Goal: Information Seeking & Learning: Learn about a topic

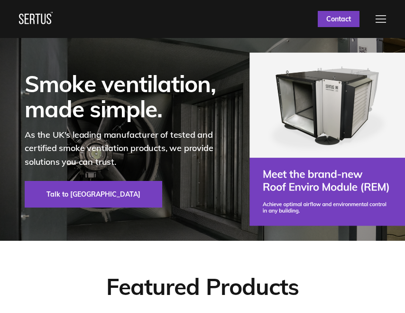
click at [376, 21] on div at bounding box center [381, 19] width 10 height 8
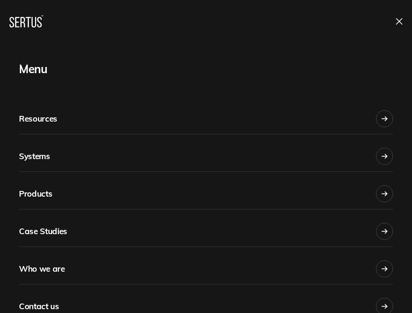
click at [99, 260] on link "Who we are" at bounding box center [206, 265] width 374 height 37
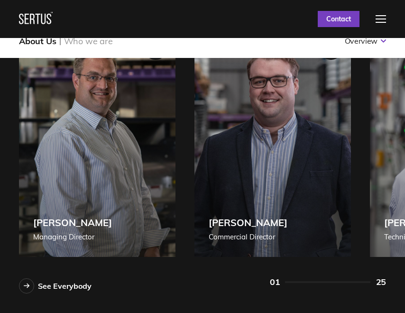
scroll to position [522, 0]
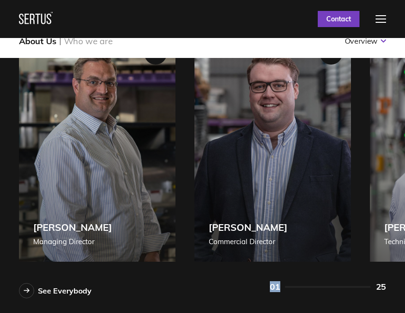
drag, startPoint x: 303, startPoint y: 280, endPoint x: 244, endPoint y: 263, distance: 61.4
click at [244, 263] on div "Our fantastic team. See Everybody [PERSON_NAME] Managing Director [PERSON_NAME]…" at bounding box center [202, 137] width 405 height 321
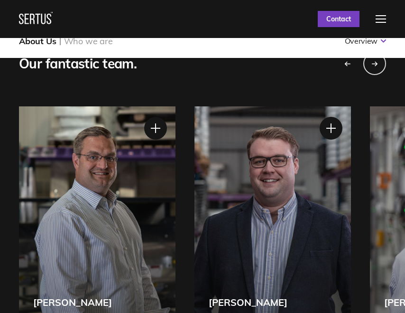
scroll to position [427, 0]
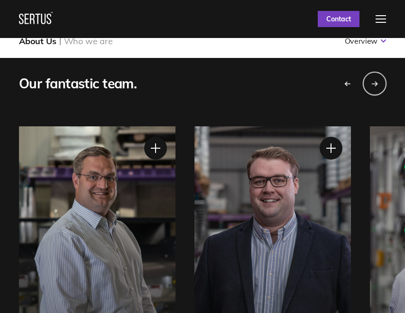
click at [376, 86] on icon "Next slide" at bounding box center [374, 84] width 7 height 6
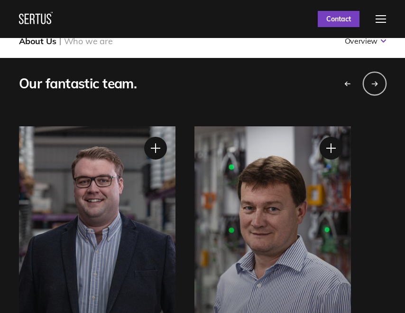
click at [376, 86] on icon "Next slide" at bounding box center [374, 84] width 7 height 6
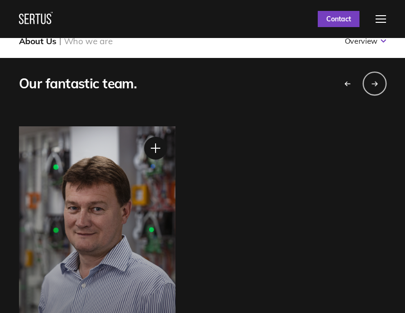
click at [376, 86] on icon "Next slide" at bounding box center [374, 84] width 7 height 6
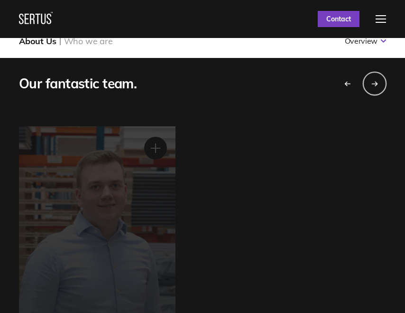
click at [376, 86] on icon "Next slide" at bounding box center [374, 84] width 7 height 6
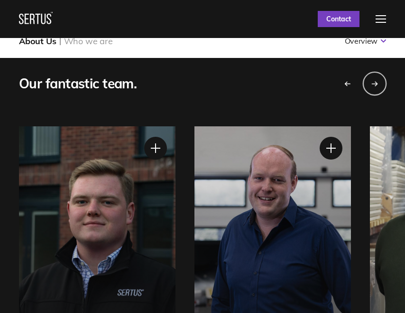
click at [371, 80] on div "Next slide" at bounding box center [375, 84] width 24 height 24
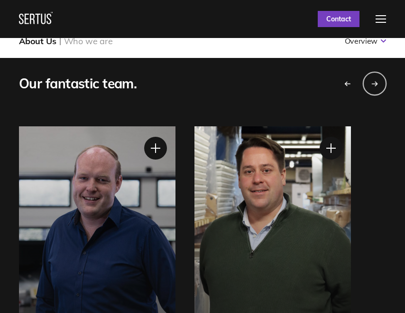
click at [371, 80] on div "Next slide" at bounding box center [375, 84] width 24 height 24
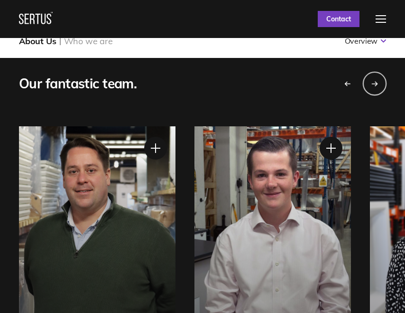
click at [371, 80] on div "Next slide" at bounding box center [375, 84] width 24 height 24
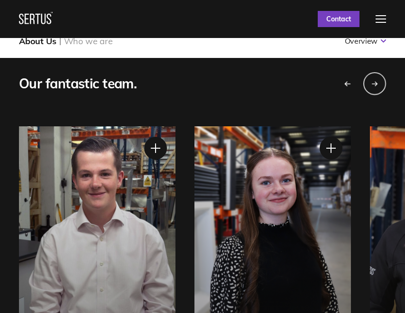
click at [338, 81] on div "Previous slide" at bounding box center [347, 84] width 24 height 24
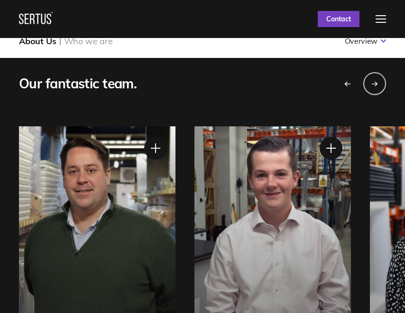
click at [346, 81] on icon "Previous slide" at bounding box center [347, 84] width 7 height 6
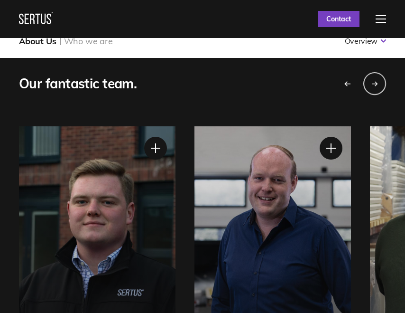
click at [346, 81] on icon "Previous slide" at bounding box center [347, 84] width 7 height 6
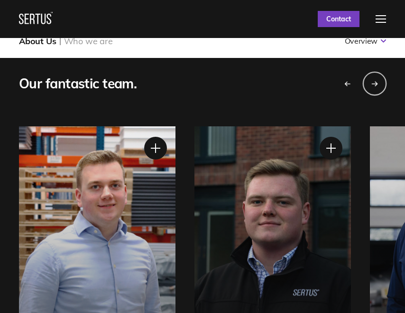
click at [367, 81] on div "Next slide" at bounding box center [375, 84] width 24 height 24
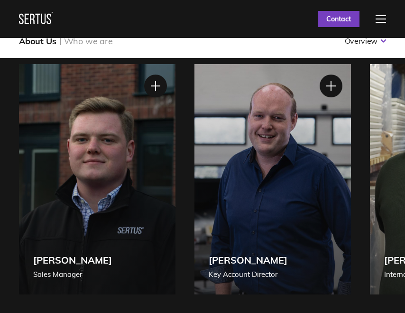
scroll to position [474, 0]
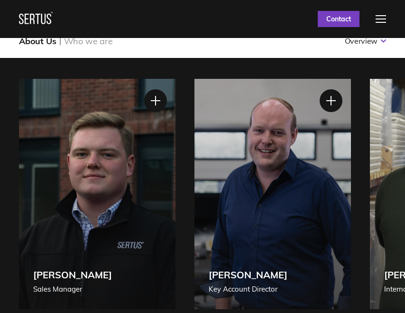
click at [297, 224] on div "[PERSON_NAME] Key Account Director" at bounding box center [273, 194] width 157 height 230
click at [232, 281] on div "[PERSON_NAME] Key Account Director" at bounding box center [248, 282] width 79 height 26
click at [330, 104] on div at bounding box center [331, 101] width 24 height 24
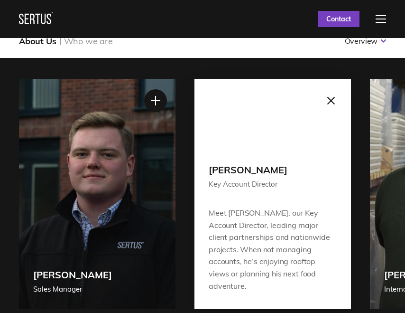
click at [333, 98] on div at bounding box center [331, 101] width 24 height 24
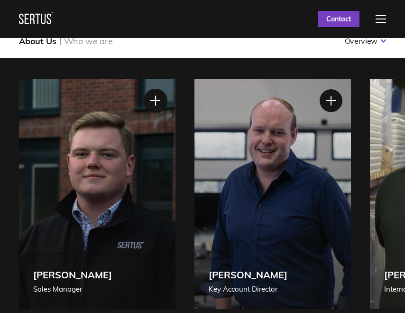
click at [155, 94] on div at bounding box center [156, 101] width 24 height 24
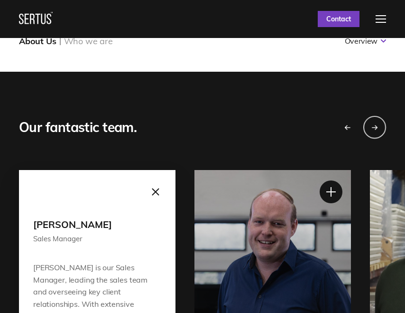
scroll to position [380, 0]
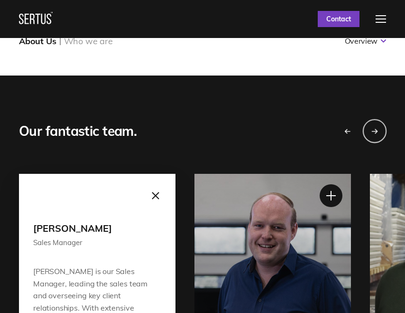
click at [374, 123] on div "Next slide" at bounding box center [375, 131] width 24 height 24
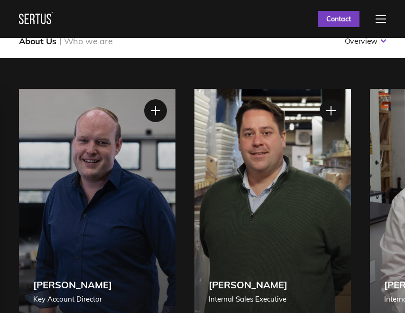
scroll to position [474, 0]
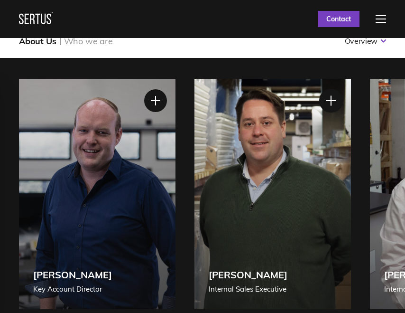
click at [334, 95] on div at bounding box center [331, 101] width 24 height 24
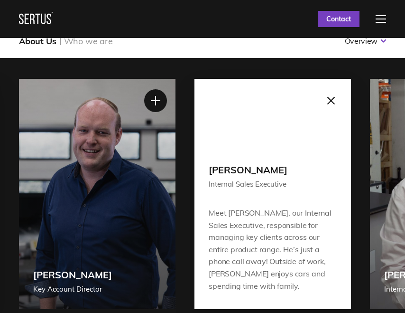
click at [332, 97] on div at bounding box center [331, 101] width 24 height 24
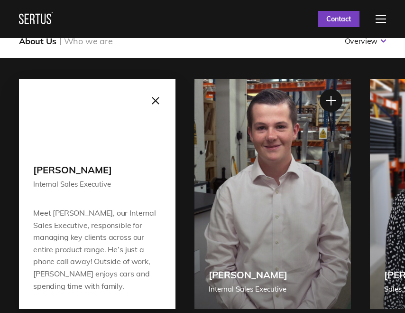
click at [332, 97] on div at bounding box center [331, 100] width 23 height 23
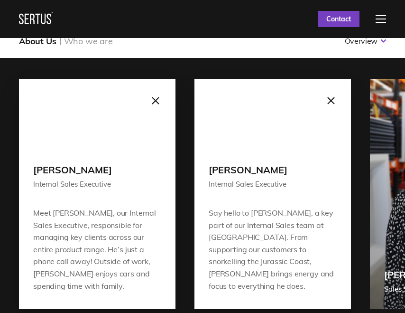
click at [338, 100] on div at bounding box center [331, 101] width 24 height 24
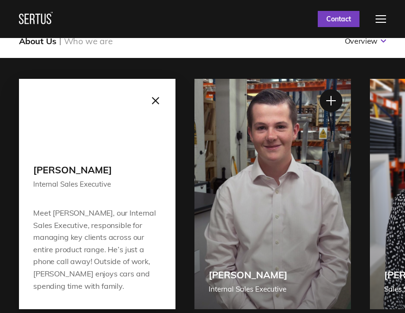
click at [356, 102] on div "[PERSON_NAME] Managing Director [PERSON_NAME] Managing Director [PERSON_NAME], …" at bounding box center [202, 194] width 367 height 230
drag, startPoint x: 376, startPoint y: 97, endPoint x: 390, endPoint y: 99, distance: 14.0
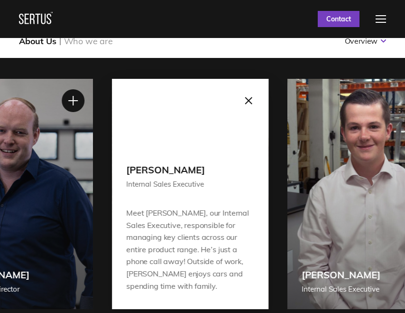
drag, startPoint x: 391, startPoint y: 99, endPoint x: 260, endPoint y: 98, distance: 130.5
click at [288, 98] on div "[PERSON_NAME] Internal Sales Executive" at bounding box center [366, 194] width 157 height 230
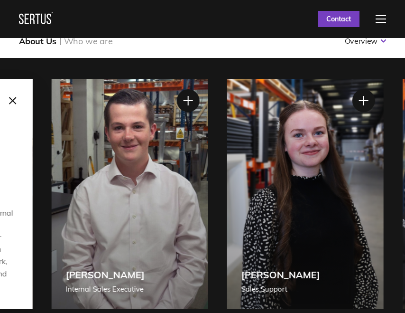
drag, startPoint x: 384, startPoint y: 109, endPoint x: 240, endPoint y: 101, distance: 144.5
click at [240, 101] on div "[PERSON_NAME] Sales Support" at bounding box center [305, 194] width 157 height 230
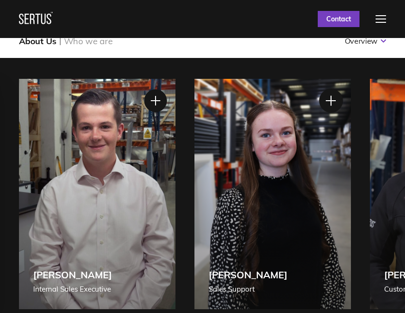
click at [333, 95] on div at bounding box center [331, 101] width 24 height 24
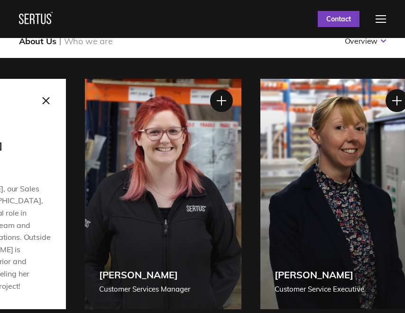
drag, startPoint x: 380, startPoint y: 176, endPoint x: 95, endPoint y: 147, distance: 286.7
click at [95, 147] on div "[PERSON_NAME] Customer Services Manager" at bounding box center [163, 194] width 157 height 230
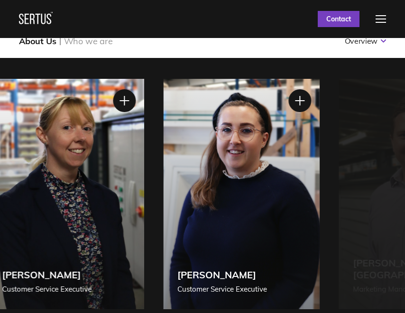
drag, startPoint x: 275, startPoint y: 161, endPoint x: 66, endPoint y: 147, distance: 209.2
click at [66, 147] on div "[PERSON_NAME] Customer Service Executive" at bounding box center [66, 194] width 157 height 230
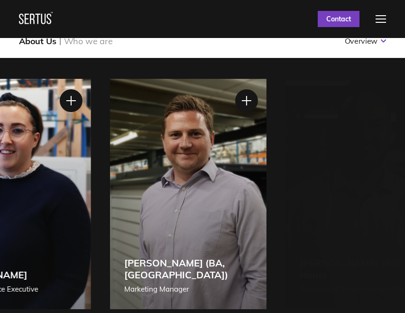
drag, startPoint x: 295, startPoint y: 172, endPoint x: 22, endPoint y: 145, distance: 273.7
click at [22, 145] on div "[PERSON_NAME] Customer Service Executive" at bounding box center [13, 194] width 157 height 230
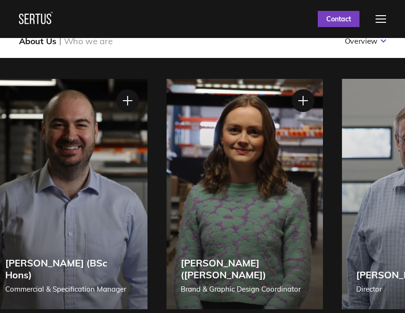
drag, startPoint x: 256, startPoint y: 166, endPoint x: 66, endPoint y: 158, distance: 189.5
click at [66, 158] on div "[PERSON_NAME] (BSc Hons) Commercial & Specification Manager" at bounding box center [69, 194] width 157 height 230
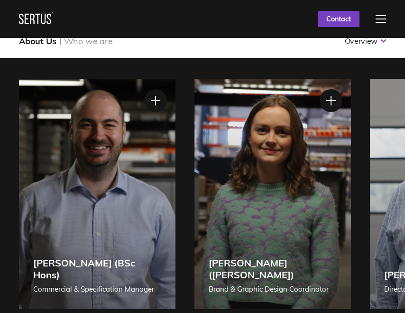
click at [319, 183] on div "[PERSON_NAME] ([PERSON_NAME]) Brand & Graphic Design Coordinator" at bounding box center [273, 194] width 157 height 230
click at [327, 110] on div at bounding box center [331, 101] width 24 height 24
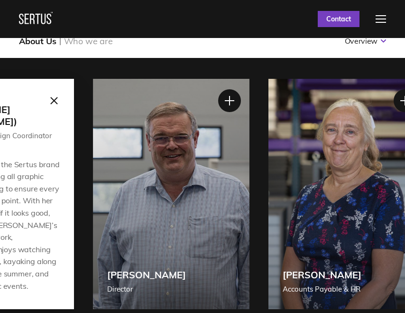
drag, startPoint x: 389, startPoint y: 184, endPoint x: 112, endPoint y: 159, distance: 278.2
click at [112, 159] on div "[PERSON_NAME] Director" at bounding box center [171, 194] width 157 height 230
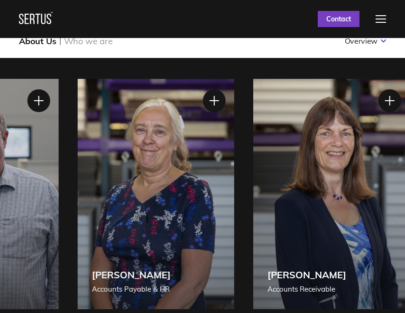
drag, startPoint x: 281, startPoint y: 180, endPoint x: 155, endPoint y: 176, distance: 126.3
click at [155, 176] on div "[PERSON_NAME] Accounts Payable & HR" at bounding box center [156, 194] width 157 height 230
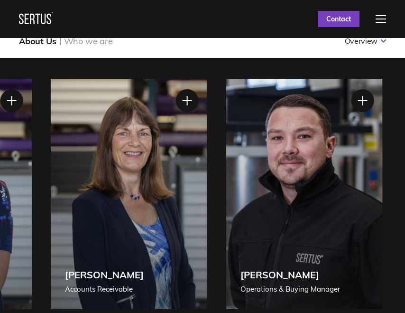
drag, startPoint x: 289, startPoint y: 183, endPoint x: 143, endPoint y: 168, distance: 147.3
click at [143, 168] on div "[PERSON_NAME] Accounts Receivable" at bounding box center [129, 194] width 157 height 230
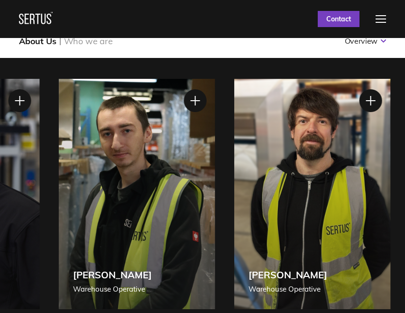
drag, startPoint x: 308, startPoint y: 190, endPoint x: 24, endPoint y: 158, distance: 286.4
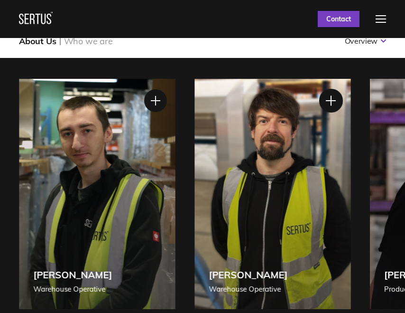
click at [328, 106] on div at bounding box center [331, 101] width 24 height 24
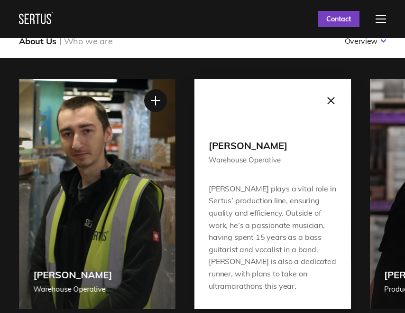
click at [142, 193] on div "[PERSON_NAME] Warehouse Operative" at bounding box center [97, 194] width 157 height 230
click at [154, 105] on div at bounding box center [156, 101] width 24 height 24
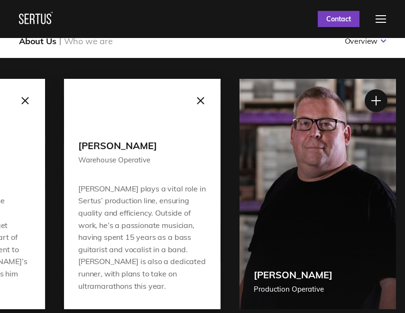
drag, startPoint x: 354, startPoint y: 185, endPoint x: 224, endPoint y: 175, distance: 130.8
click at [224, 175] on div "[PERSON_NAME] Managing Director [PERSON_NAME] Managing Director [PERSON_NAME], …" at bounding box center [202, 194] width 367 height 230
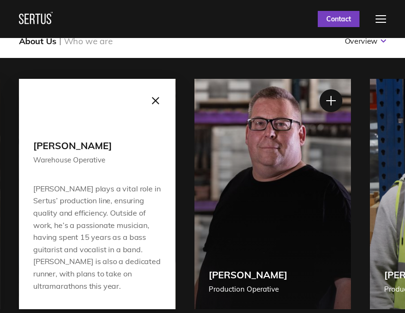
click at [321, 93] on div "[PERSON_NAME] Production Operative" at bounding box center [273, 194] width 157 height 230
click at [315, 101] on div "[PERSON_NAME] Production Operative" at bounding box center [273, 194] width 157 height 230
click at [327, 100] on div at bounding box center [331, 101] width 24 height 24
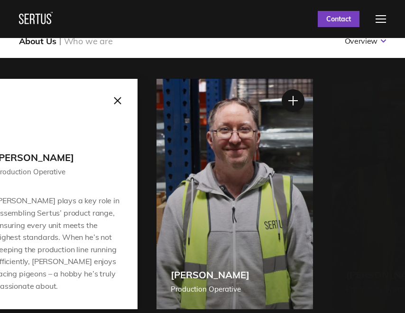
drag, startPoint x: 394, startPoint y: 153, endPoint x: 181, endPoint y: 136, distance: 214.2
click at [181, 136] on div "[PERSON_NAME] Production Operative" at bounding box center [235, 194] width 157 height 230
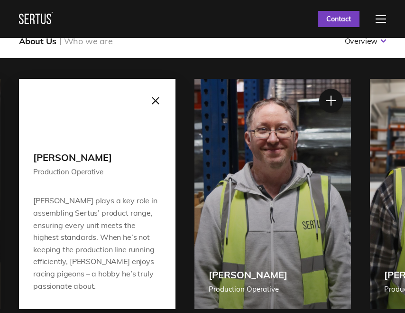
click at [327, 106] on div at bounding box center [331, 101] width 24 height 24
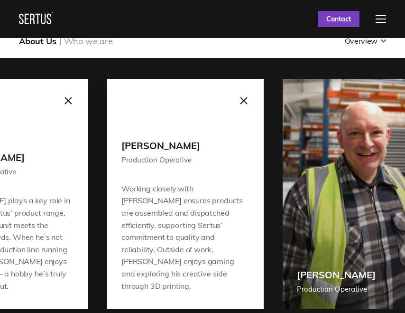
drag, startPoint x: 352, startPoint y: 194, endPoint x: 265, endPoint y: 173, distance: 89.9
click at [265, 173] on div "[PERSON_NAME] Managing Director [PERSON_NAME] Managing Director [PERSON_NAME], …" at bounding box center [202, 194] width 367 height 230
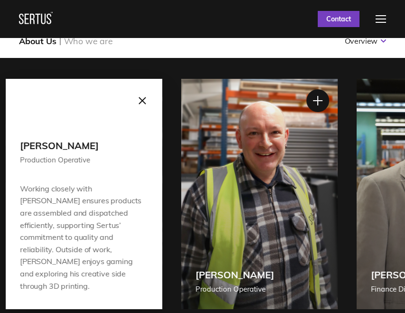
drag, startPoint x: 340, startPoint y: 155, endPoint x: 199, endPoint y: 136, distance: 141.7
click at [199, 136] on div "[PERSON_NAME] Production Operative" at bounding box center [259, 194] width 157 height 230
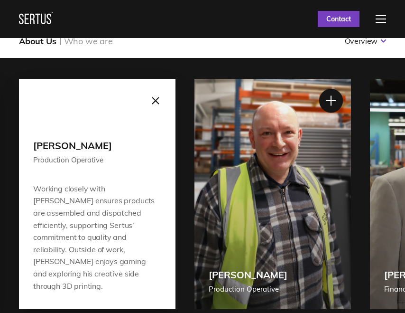
click at [328, 91] on div at bounding box center [331, 101] width 24 height 24
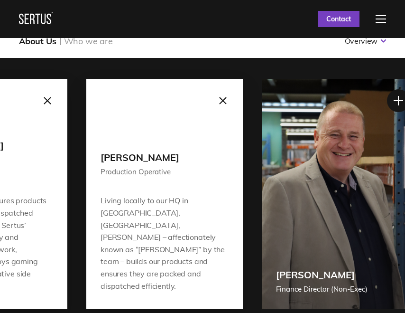
drag, startPoint x: 369, startPoint y: 190, endPoint x: 261, endPoint y: 194, distance: 108.2
click at [261, 194] on div "[PERSON_NAME] Managing Director [PERSON_NAME] Managing Director [PERSON_NAME], …" at bounding box center [202, 194] width 367 height 230
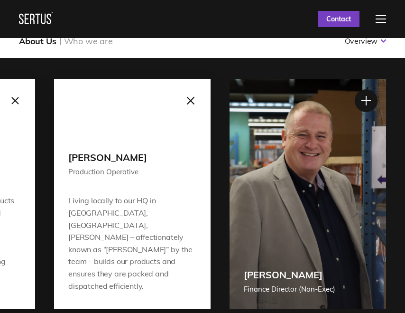
click at [190, 97] on div at bounding box center [191, 101] width 24 height 24
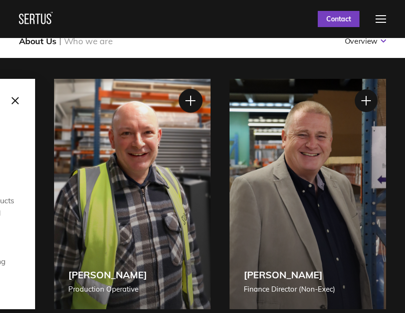
click at [190, 97] on div at bounding box center [191, 101] width 24 height 24
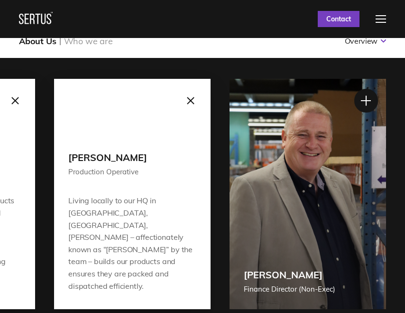
click at [362, 95] on div at bounding box center [366, 101] width 24 height 24
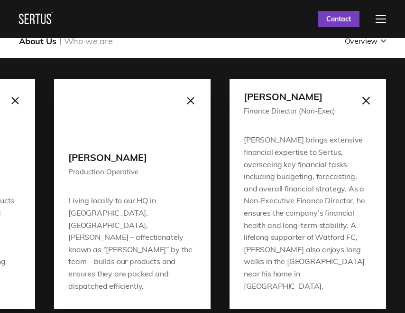
click at [362, 95] on div at bounding box center [366, 101] width 24 height 24
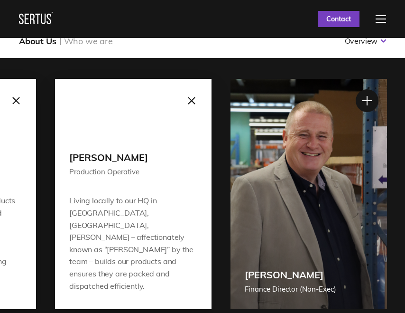
drag, startPoint x: 335, startPoint y: 192, endPoint x: 338, endPoint y: 199, distance: 7.1
click at [337, 200] on div "[PERSON_NAME] Finance Director (Non-Exec)" at bounding box center [309, 194] width 157 height 230
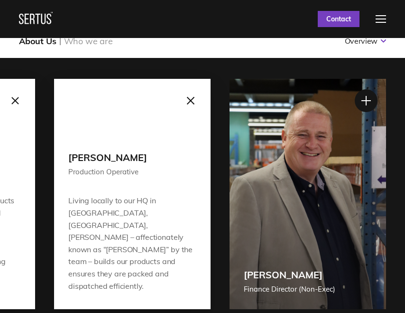
click at [189, 104] on div at bounding box center [191, 101] width 24 height 24
